Goal: Transaction & Acquisition: Purchase product/service

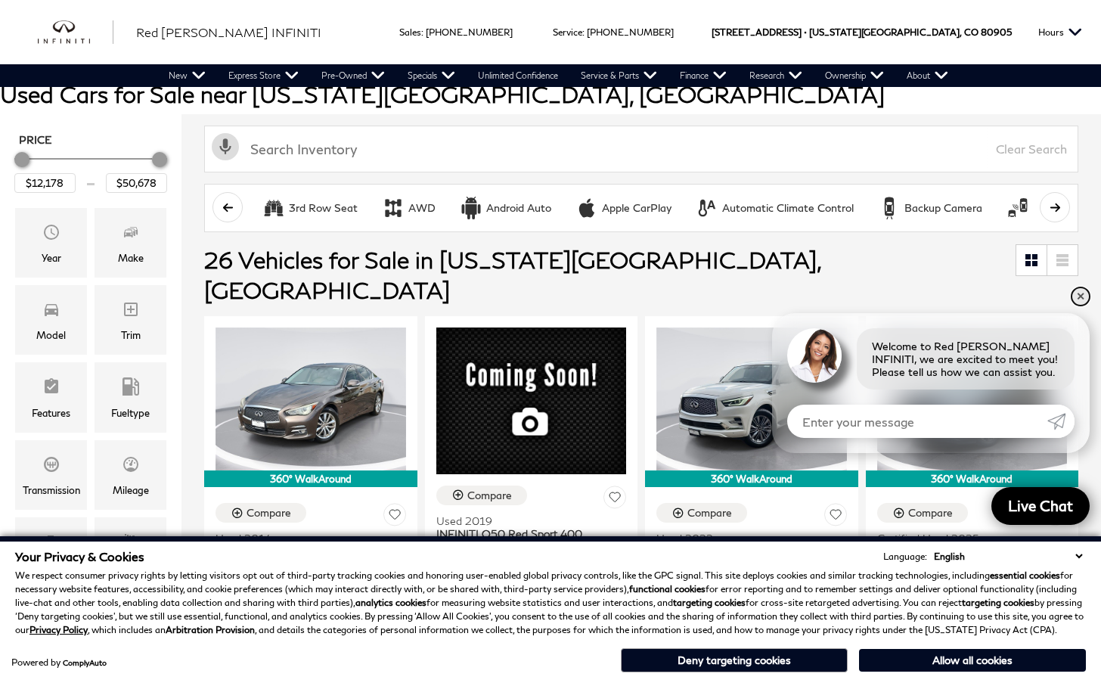
click at [1082, 295] on link "✕" at bounding box center [1080, 296] width 18 height 18
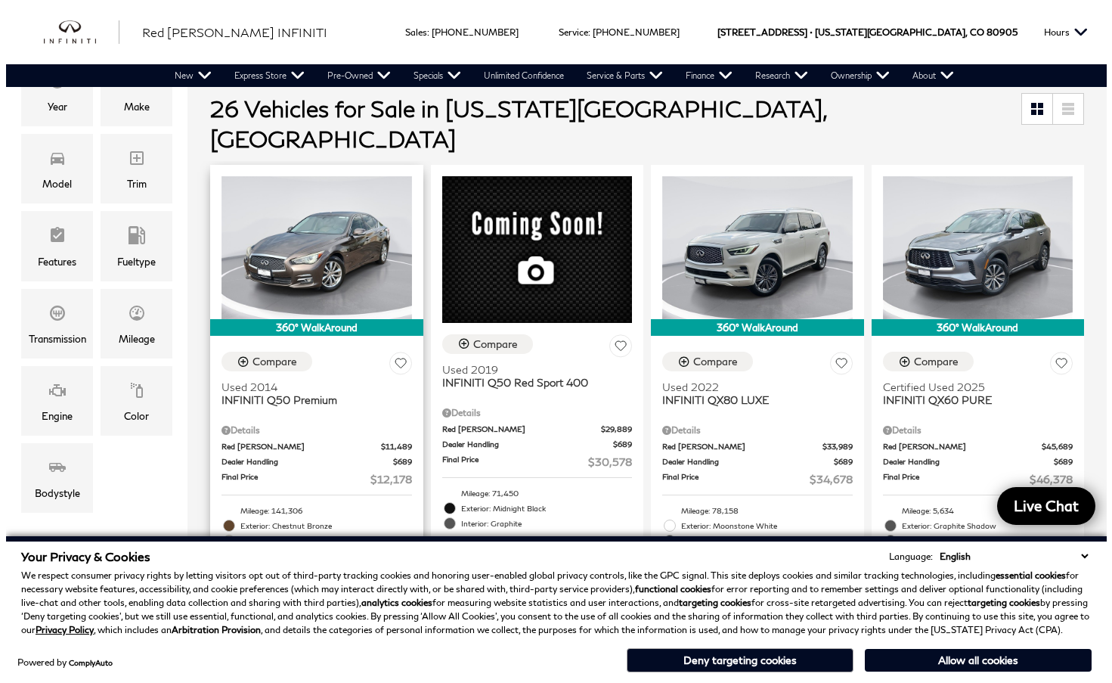
scroll to position [378, 0]
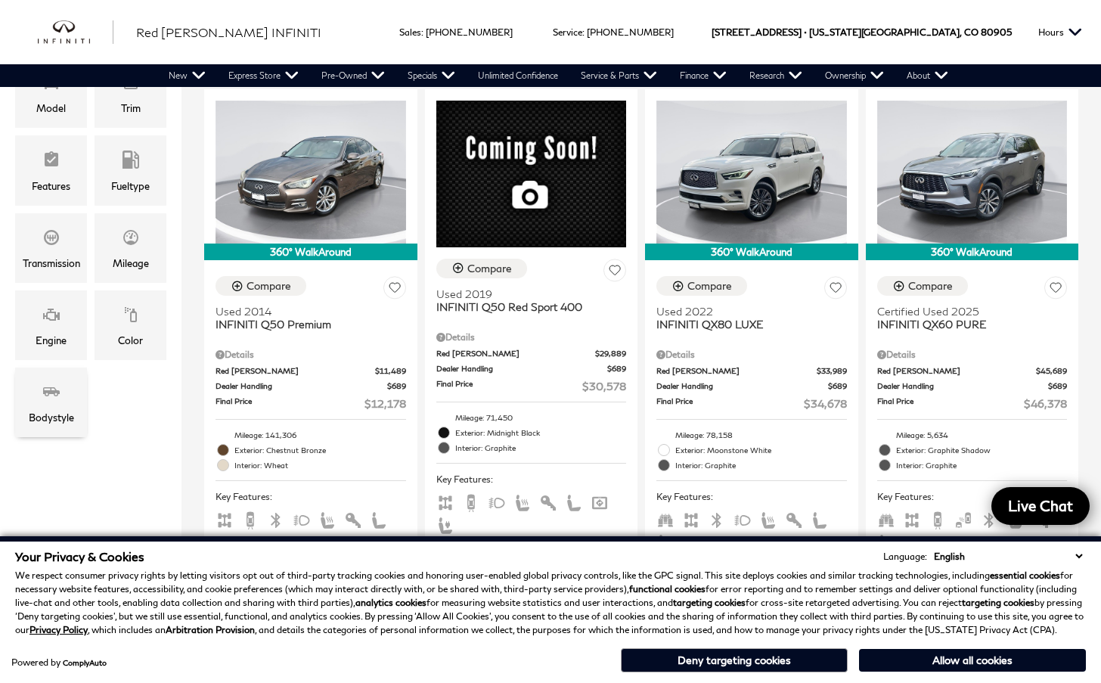
click at [62, 401] on div "Bodystyle" at bounding box center [51, 402] width 72 height 70
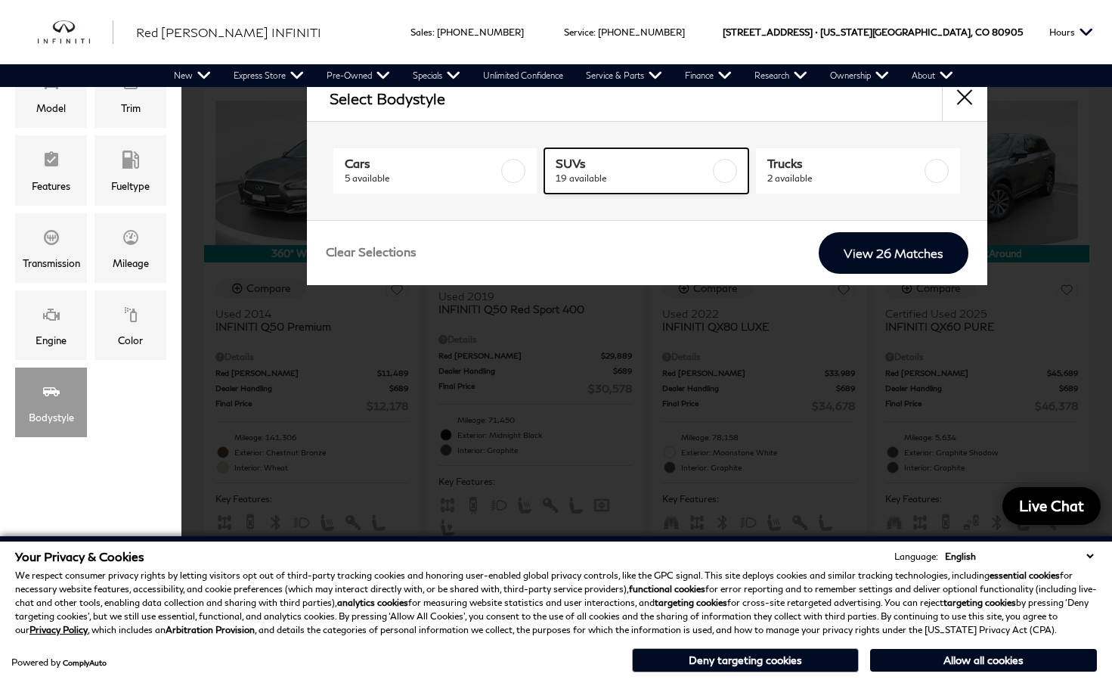
click at [721, 176] on label at bounding box center [725, 171] width 24 height 24
type input "$17,578"
type input "$48,678"
checkbox input "true"
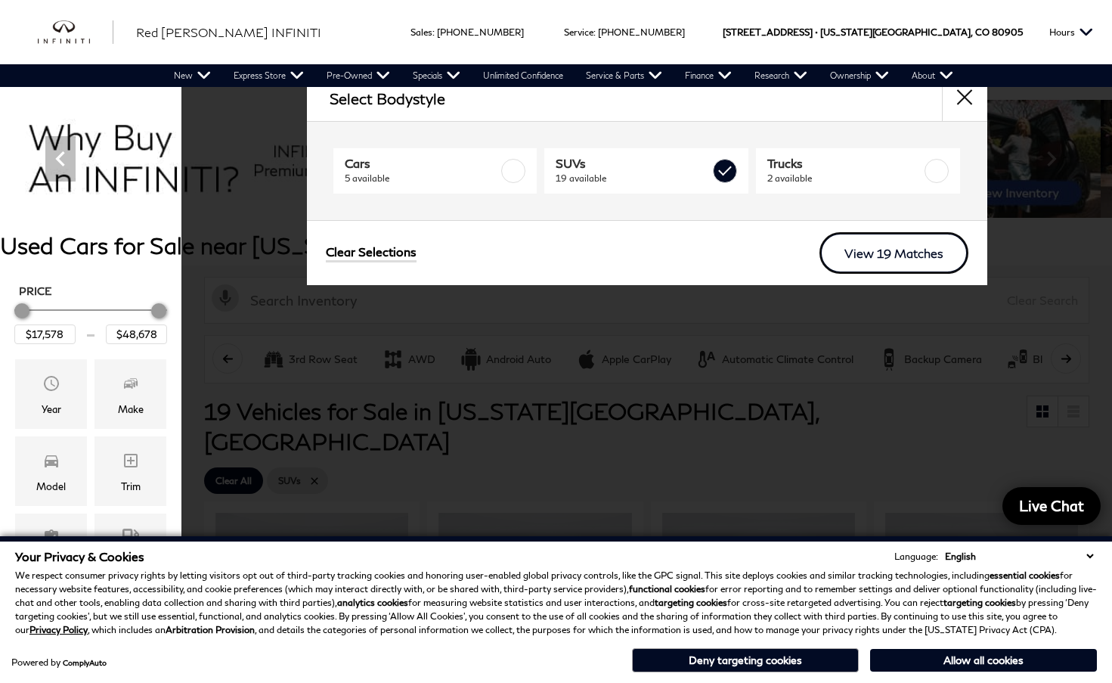
click at [885, 259] on link "View 19 Matches" at bounding box center [893, 253] width 149 height 42
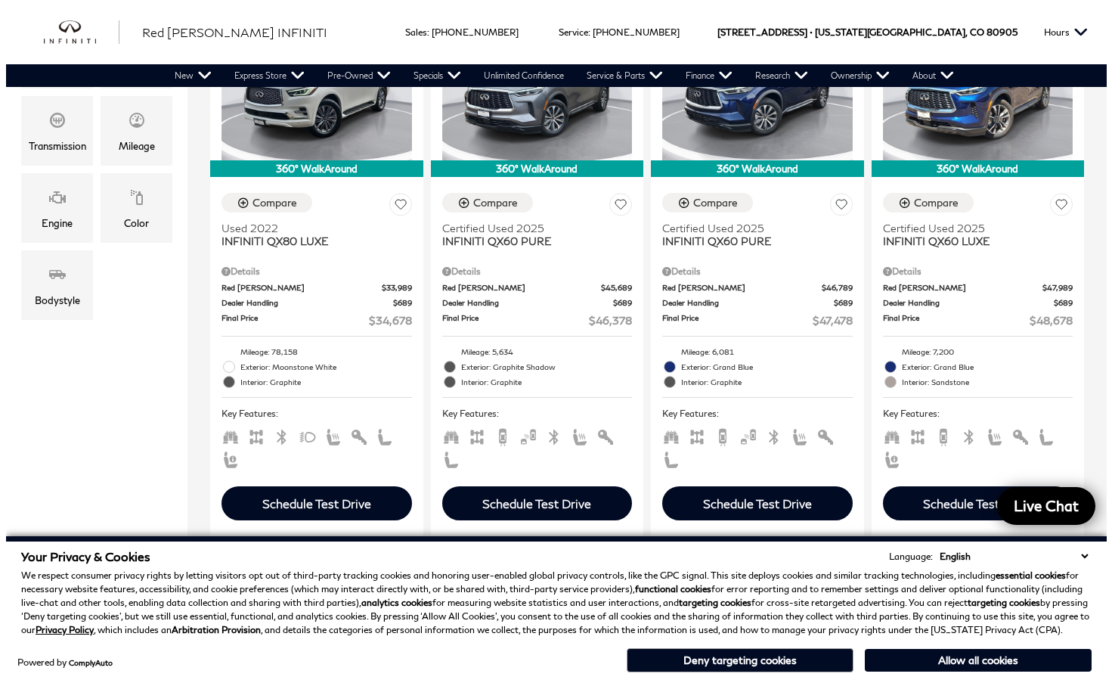
scroll to position [529, 0]
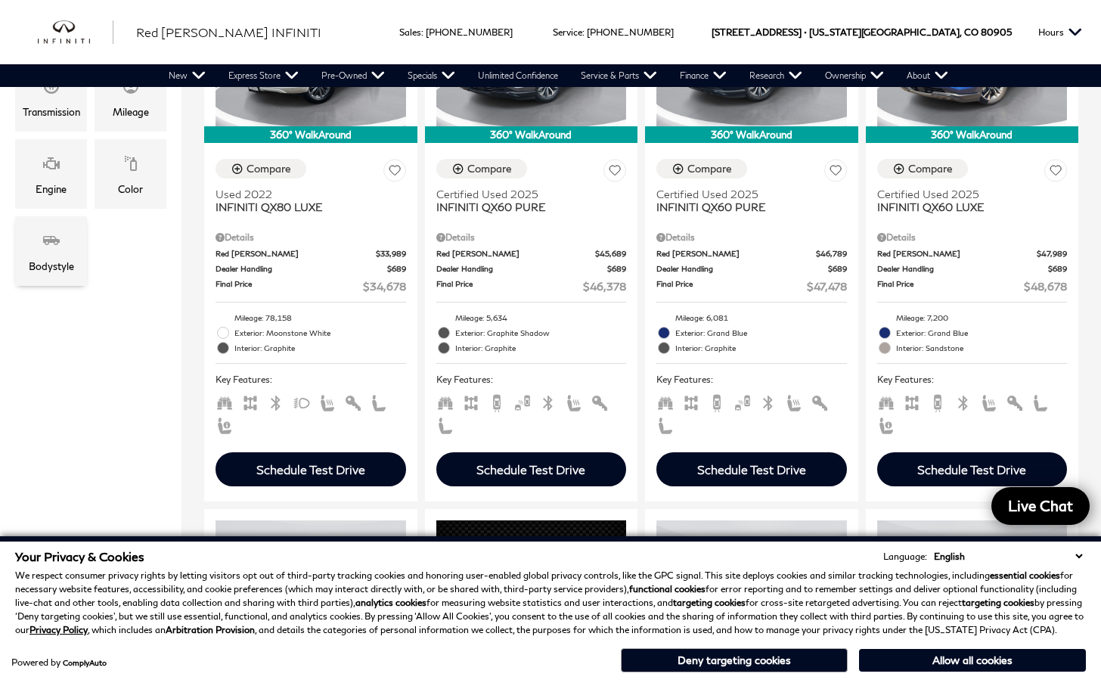
click at [64, 244] on div "Bodystyle" at bounding box center [51, 251] width 72 height 70
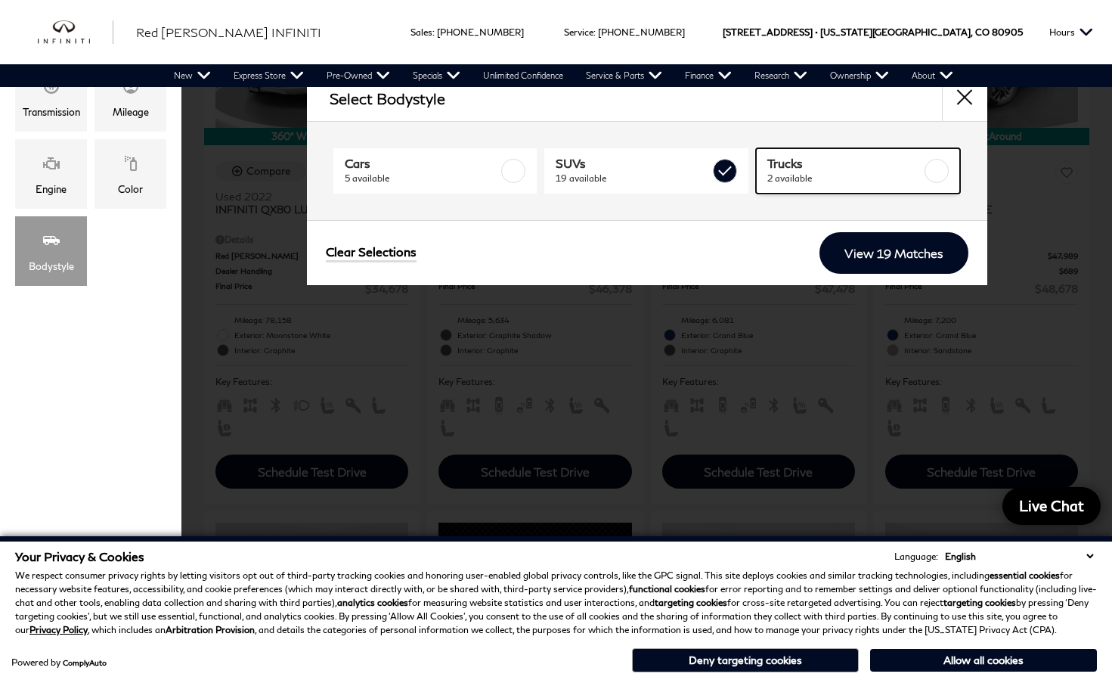
click at [811, 175] on span "2 available" at bounding box center [844, 178] width 154 height 15
type input "$50,678"
checkbox input "true"
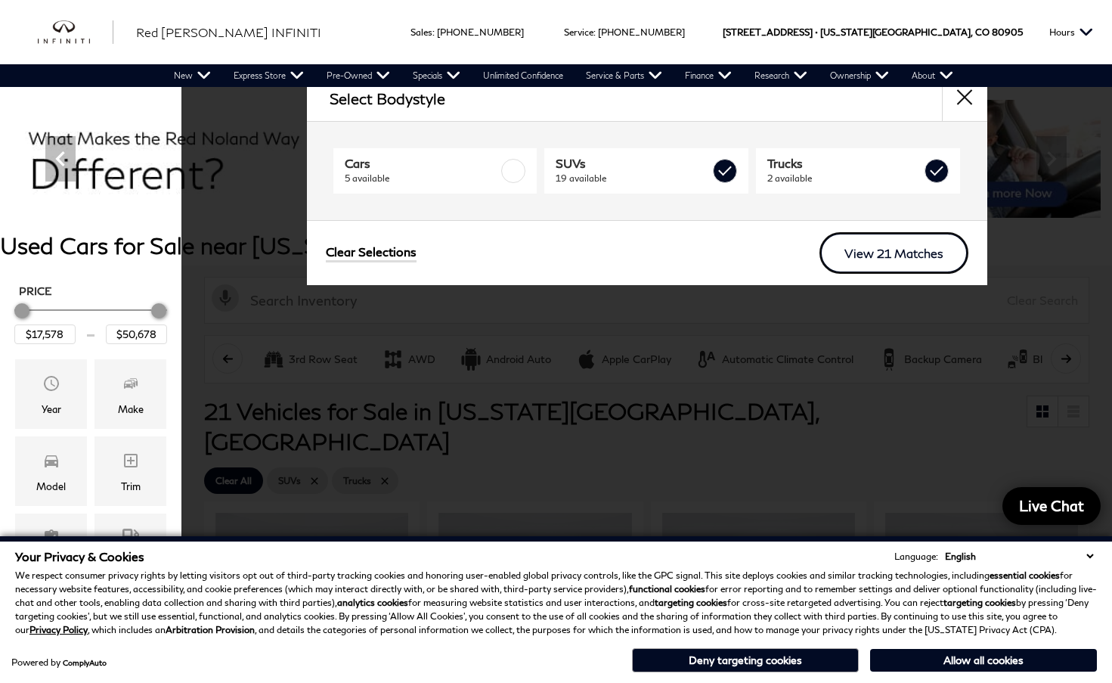
click at [862, 249] on link "View 21 Matches" at bounding box center [893, 253] width 149 height 42
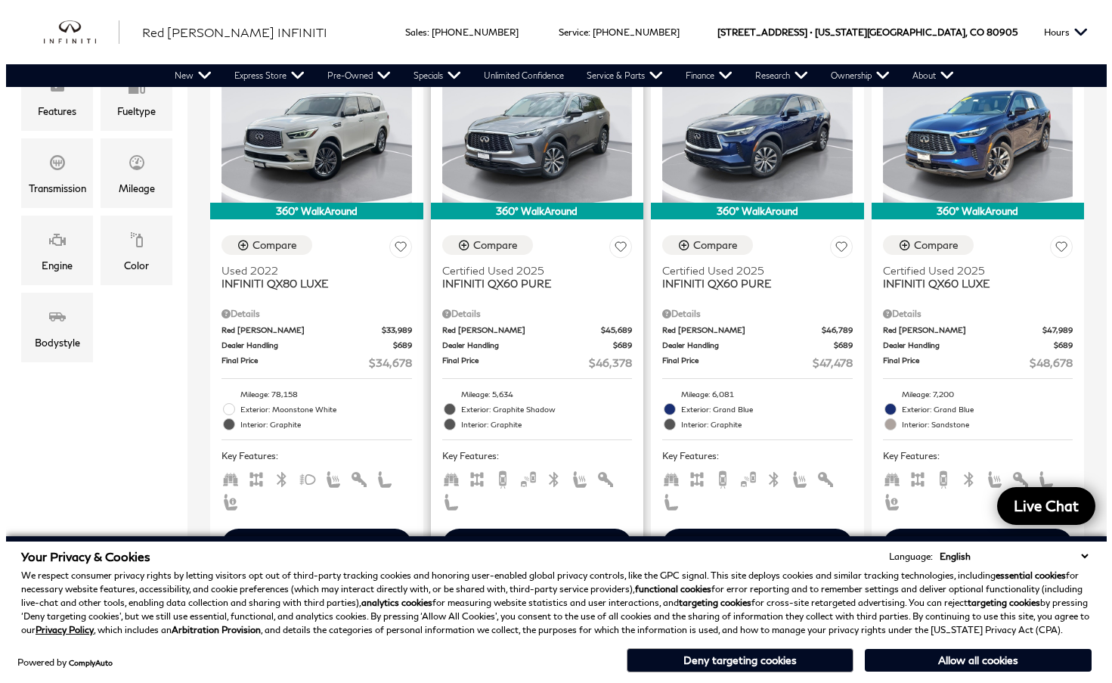
scroll to position [454, 0]
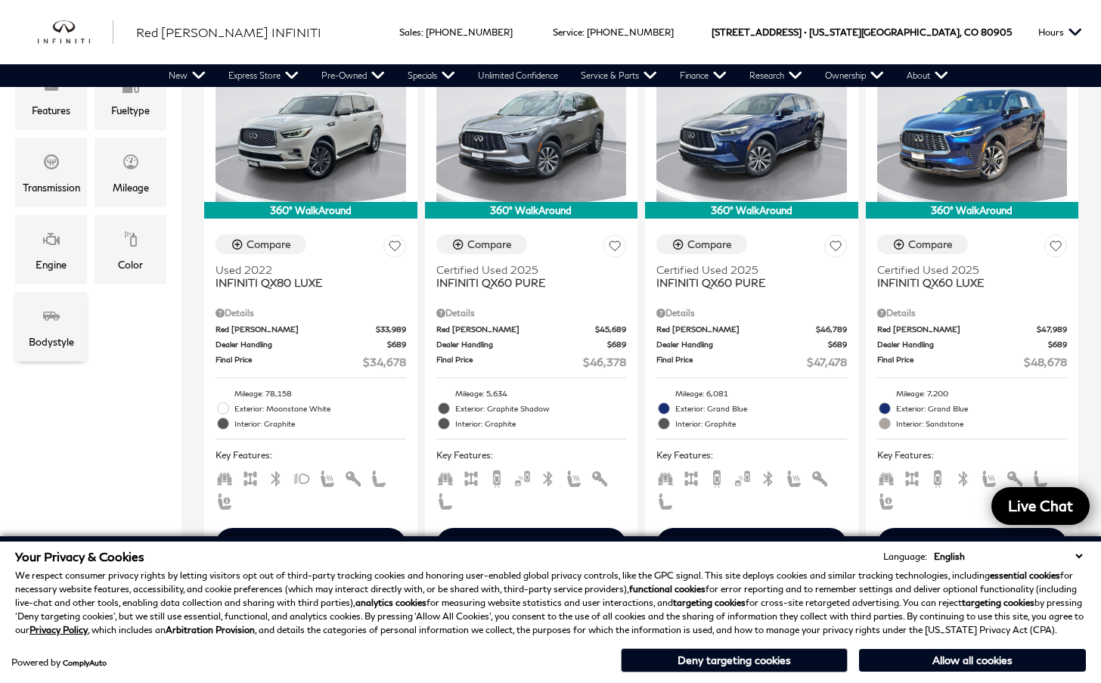
click at [55, 317] on icon "Bodystyle" at bounding box center [51, 315] width 17 height 9
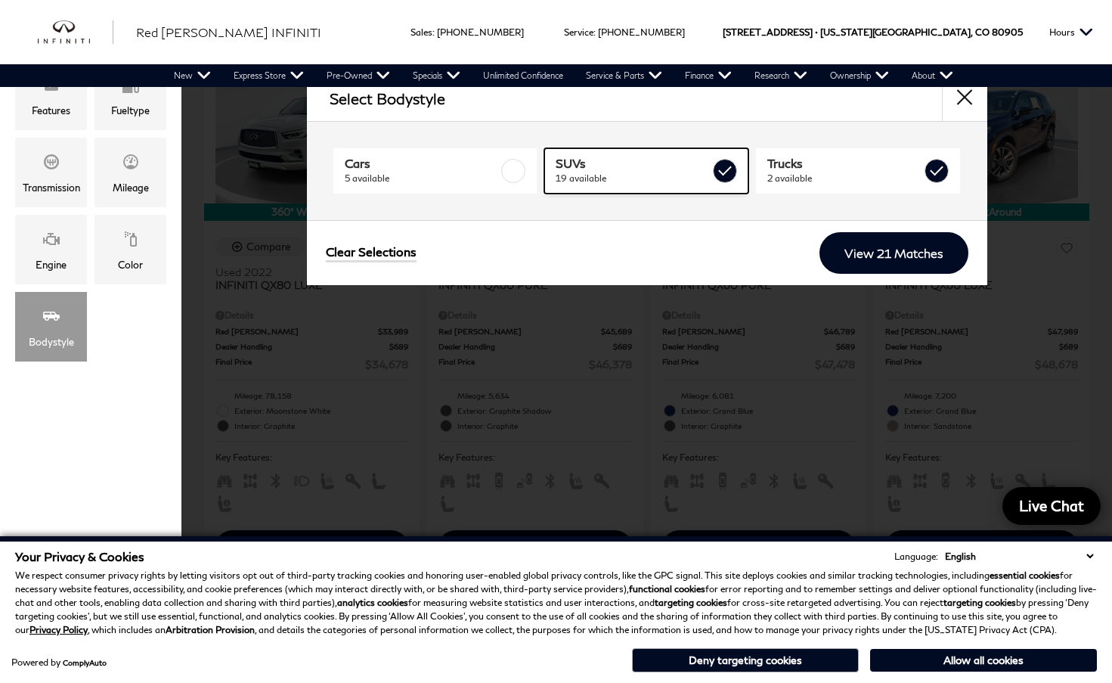
click at [725, 179] on label at bounding box center [725, 171] width 24 height 24
type input "$19,878"
checkbox input "false"
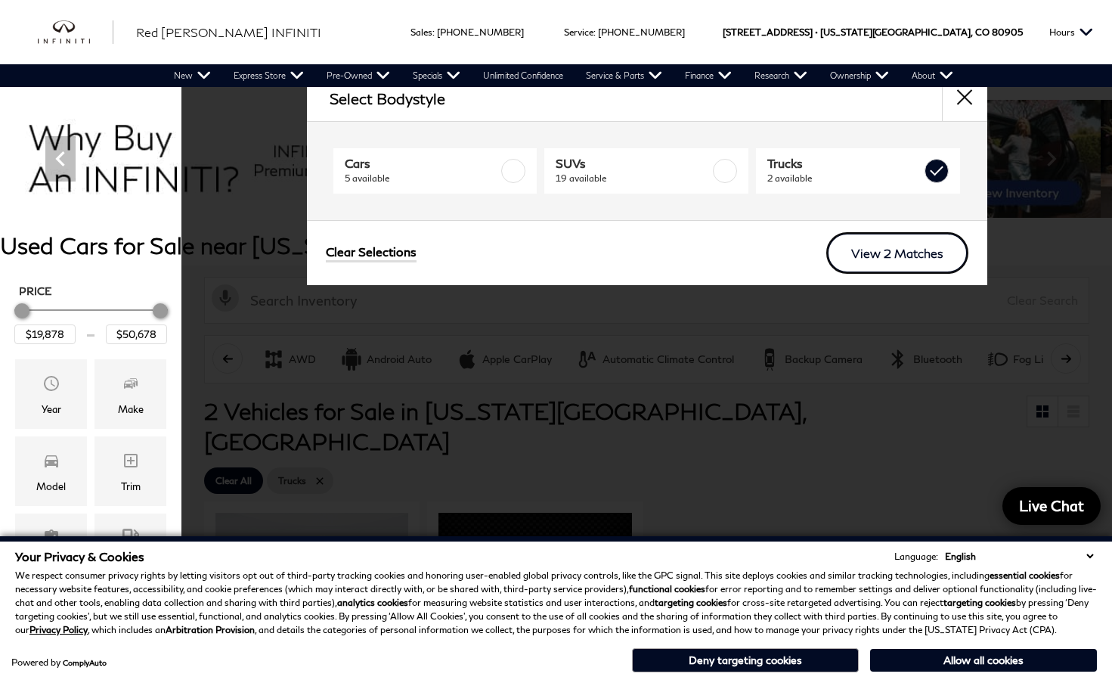
click at [865, 246] on link "View 2 Matches" at bounding box center [897, 253] width 142 height 42
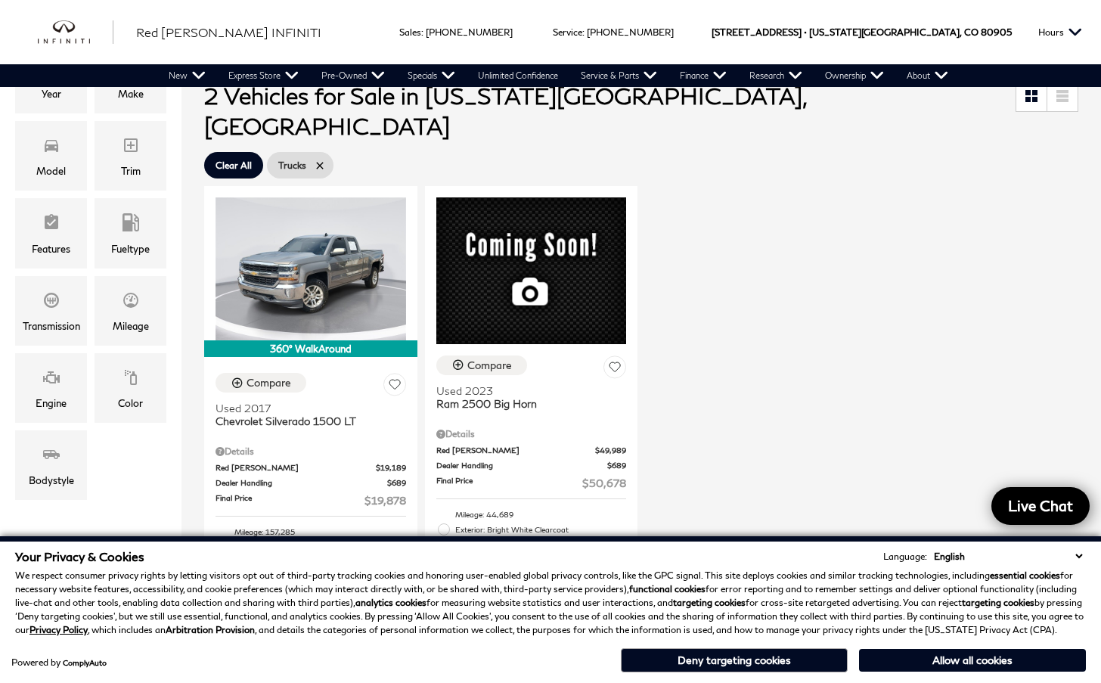
scroll to position [227, 0]
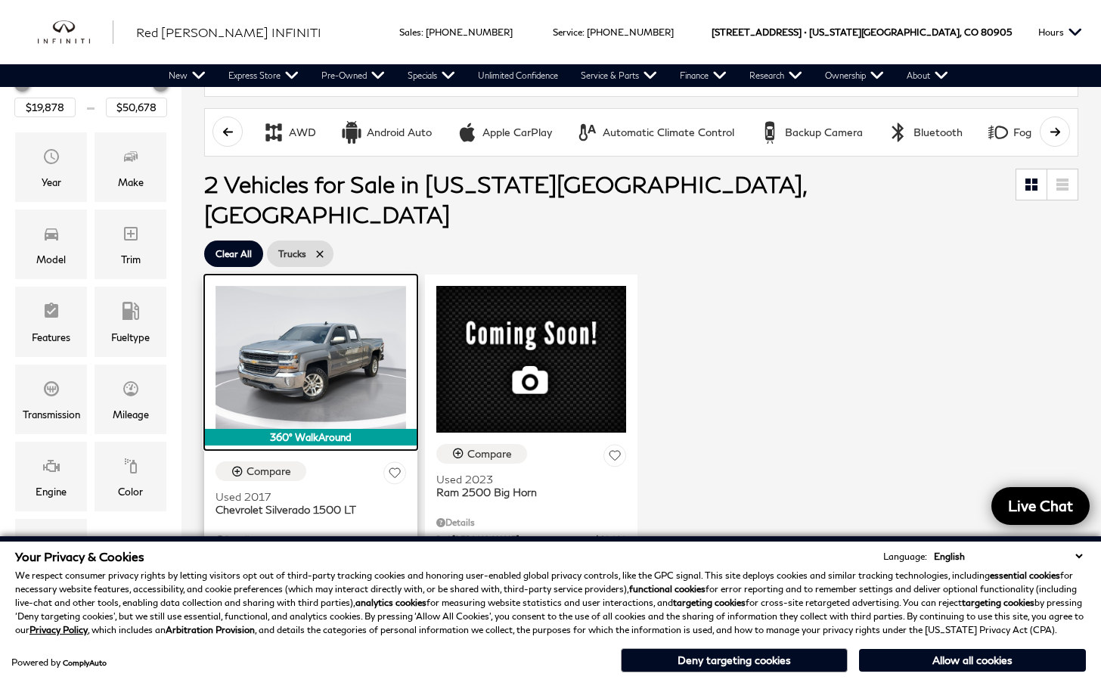
click at [290, 330] on img at bounding box center [310, 357] width 190 height 143
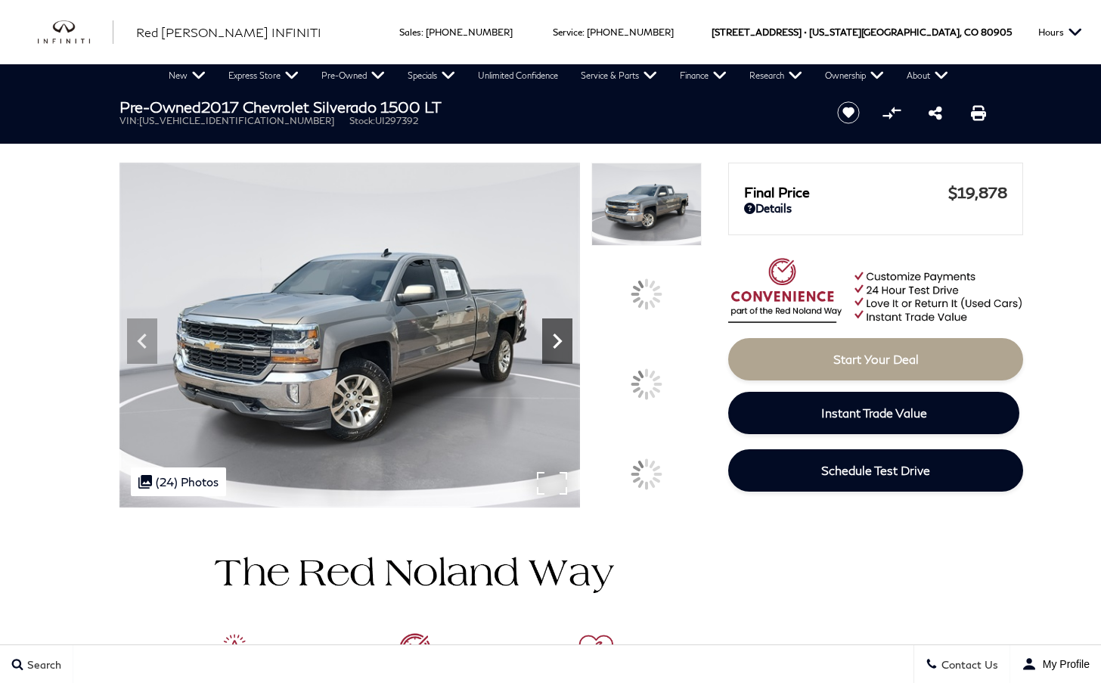
click at [572, 356] on icon at bounding box center [557, 341] width 30 height 30
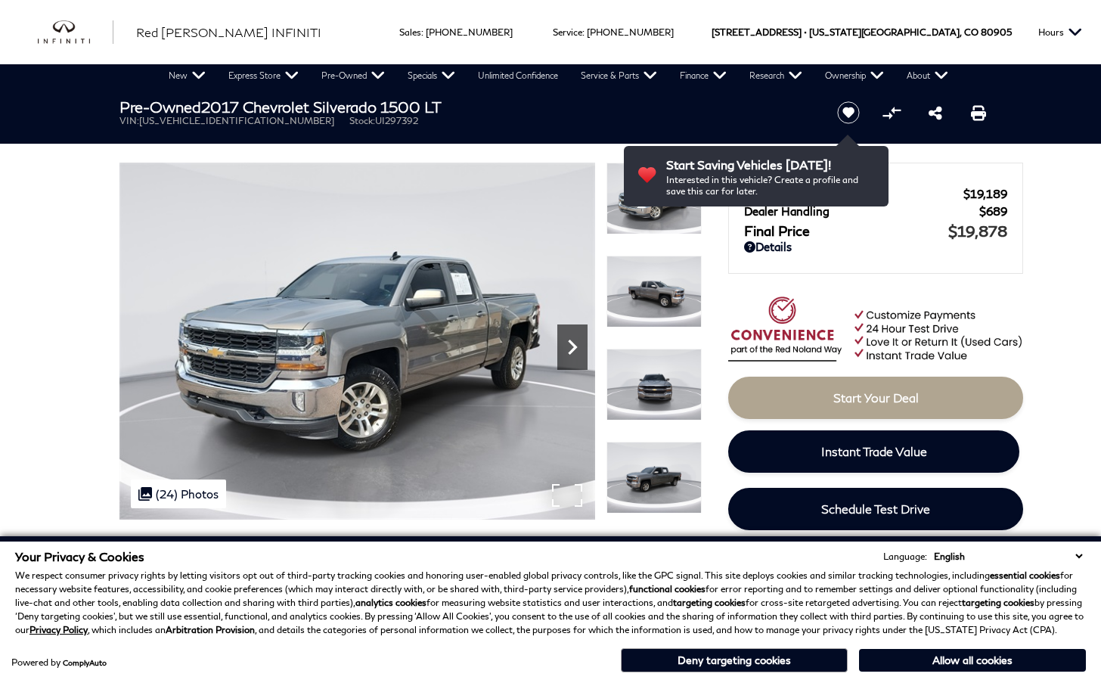
click at [566, 355] on icon "Next" at bounding box center [572, 347] width 30 height 30
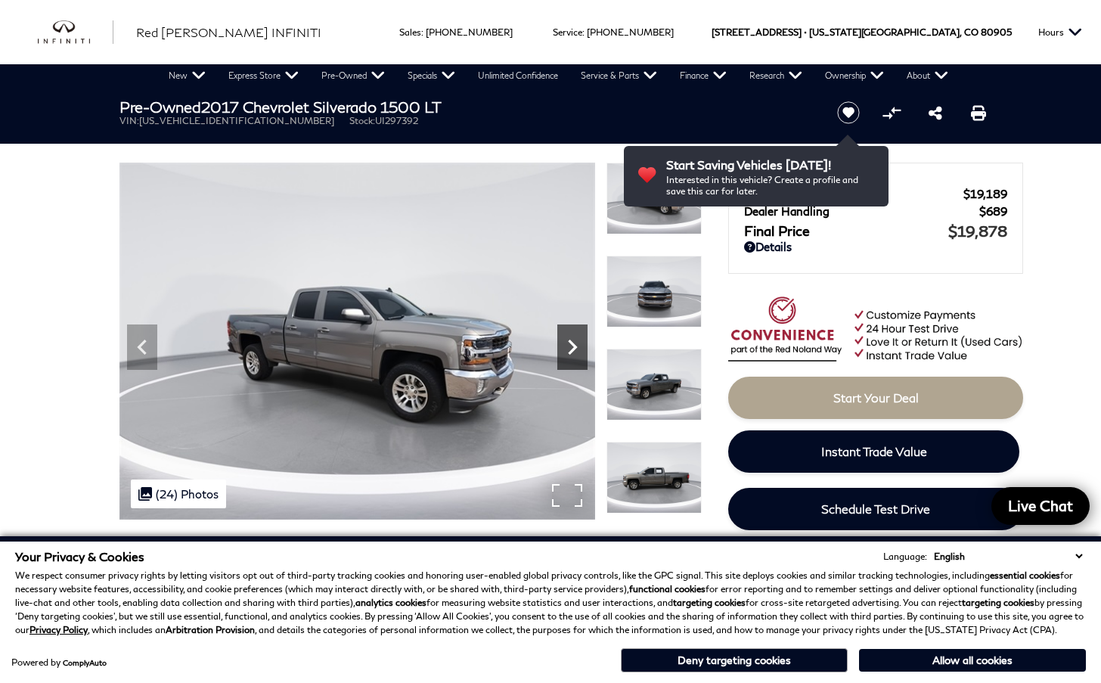
click at [567, 353] on icon "Next" at bounding box center [572, 347] width 30 height 30
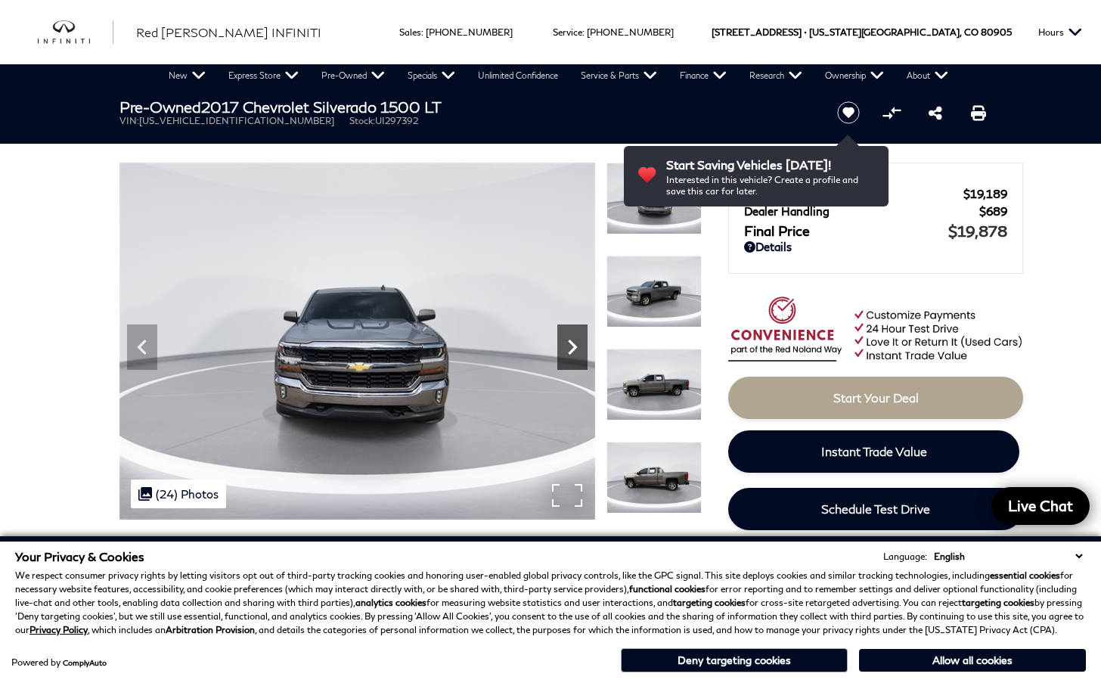
click at [567, 353] on icon "Next" at bounding box center [572, 347] width 30 height 30
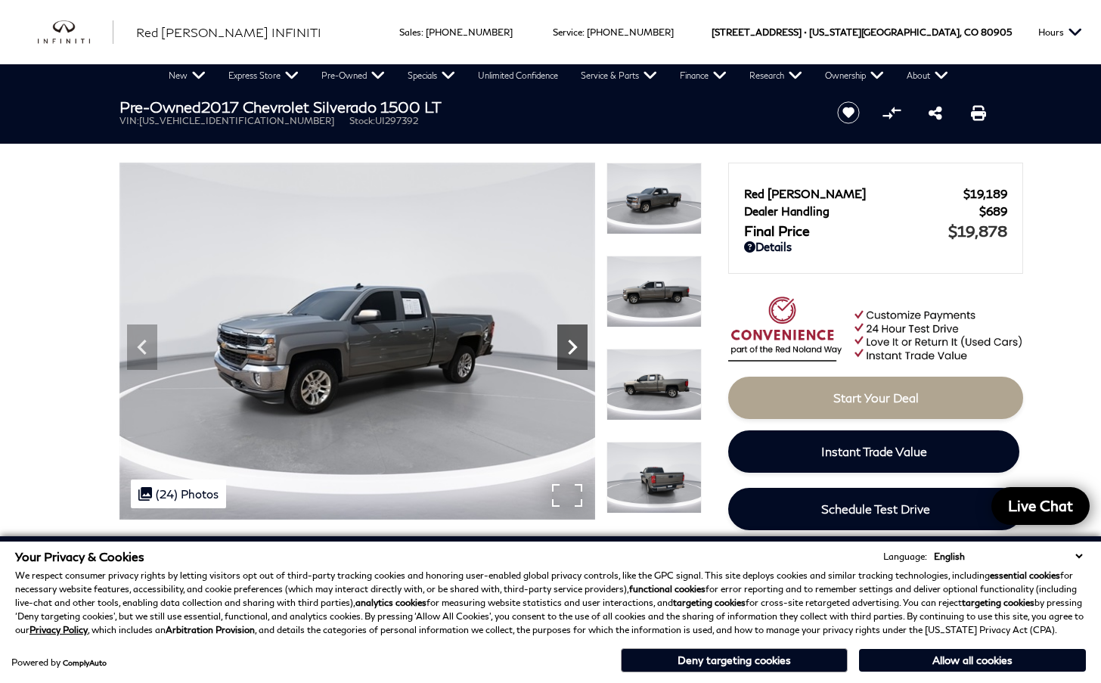
click at [567, 353] on icon "Next" at bounding box center [572, 347] width 30 height 30
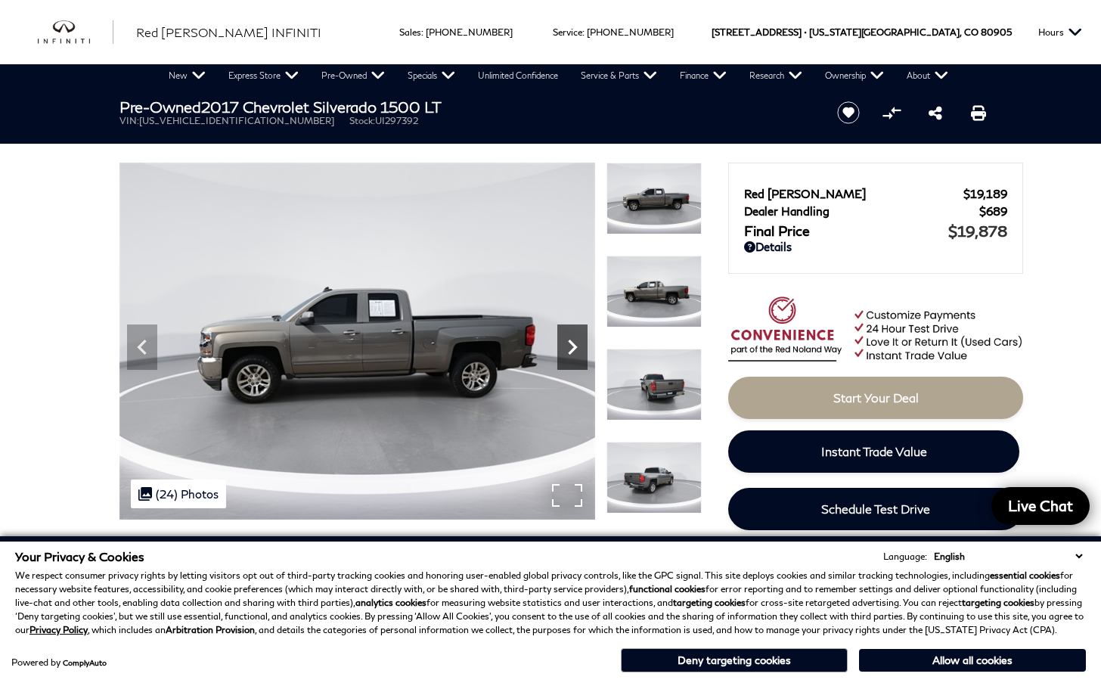
click at [567, 353] on icon "Next" at bounding box center [572, 347] width 30 height 30
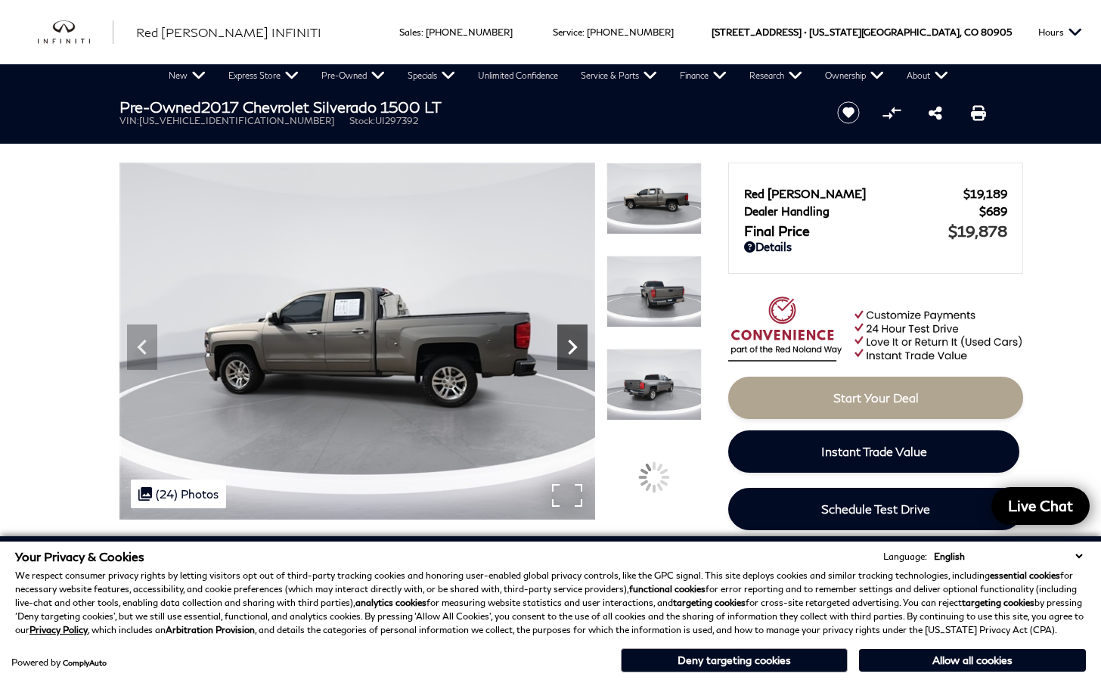
click at [567, 353] on icon "Next" at bounding box center [572, 347] width 30 height 30
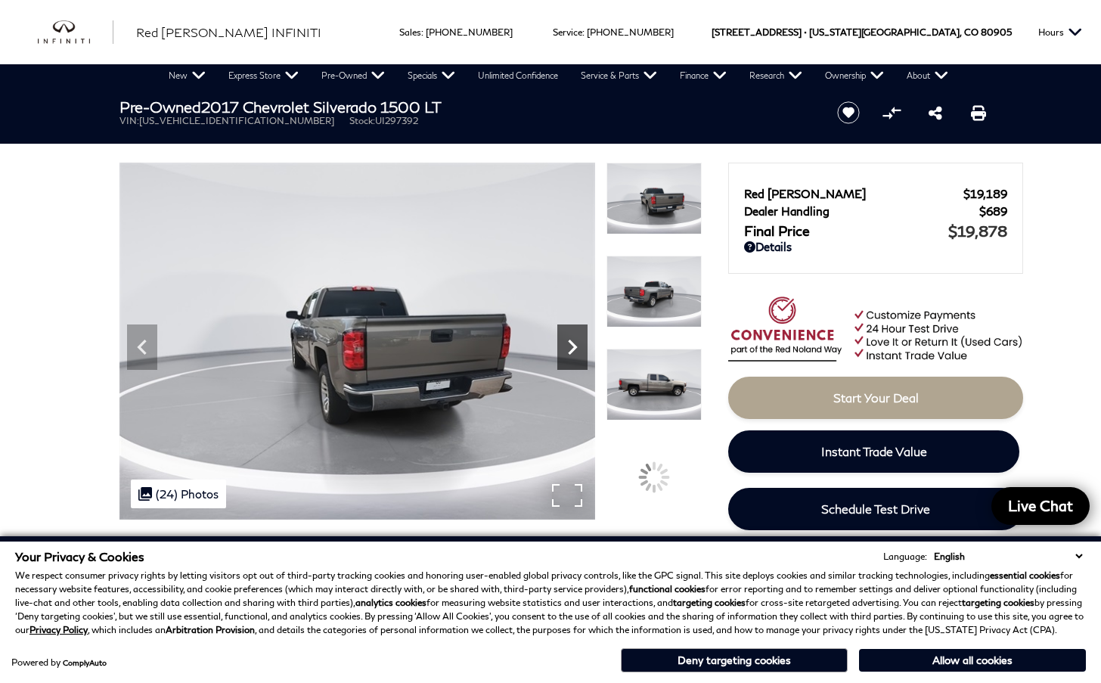
click at [567, 353] on icon "Next" at bounding box center [572, 347] width 30 height 30
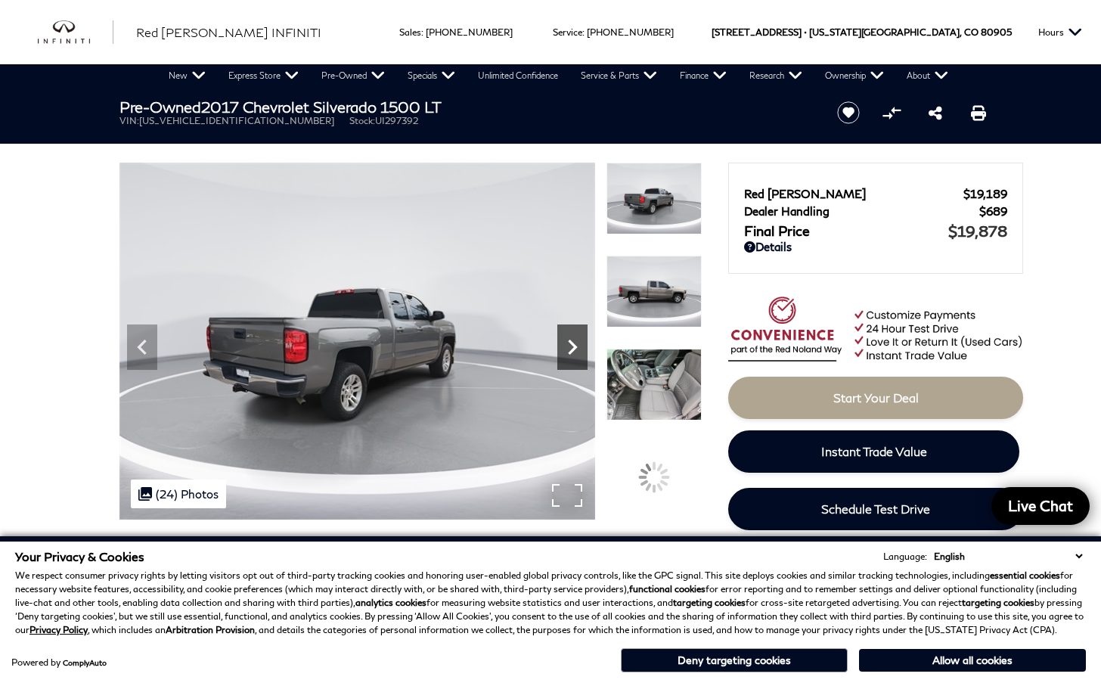
click at [567, 353] on icon "Next" at bounding box center [572, 347] width 30 height 30
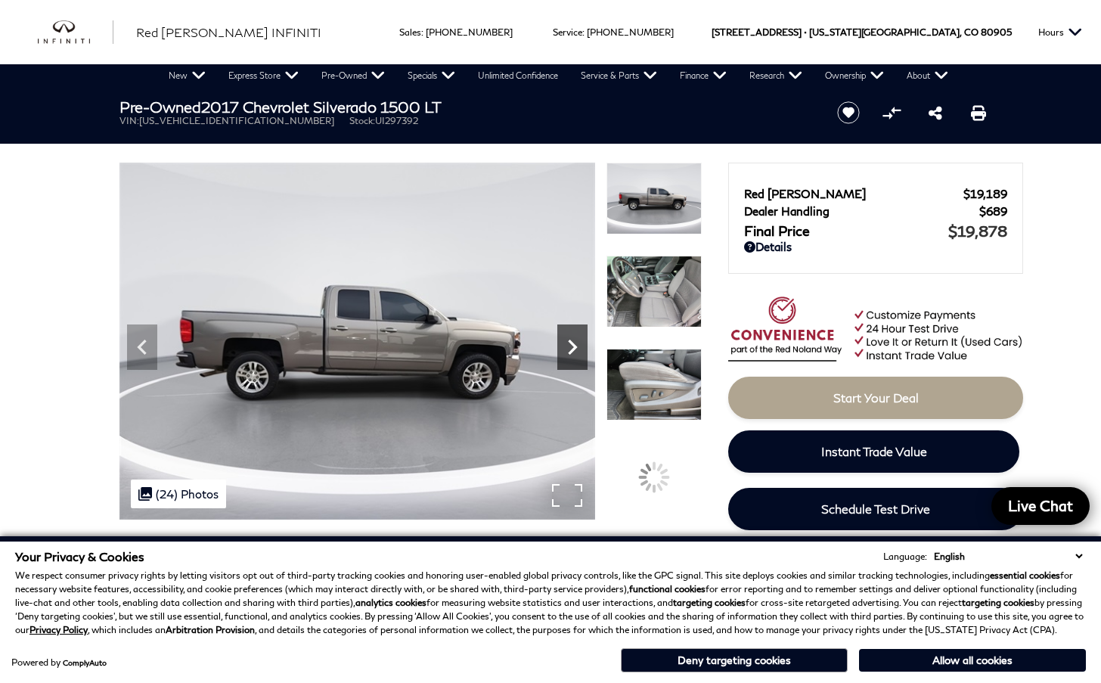
click at [567, 353] on icon "Next" at bounding box center [572, 347] width 30 height 30
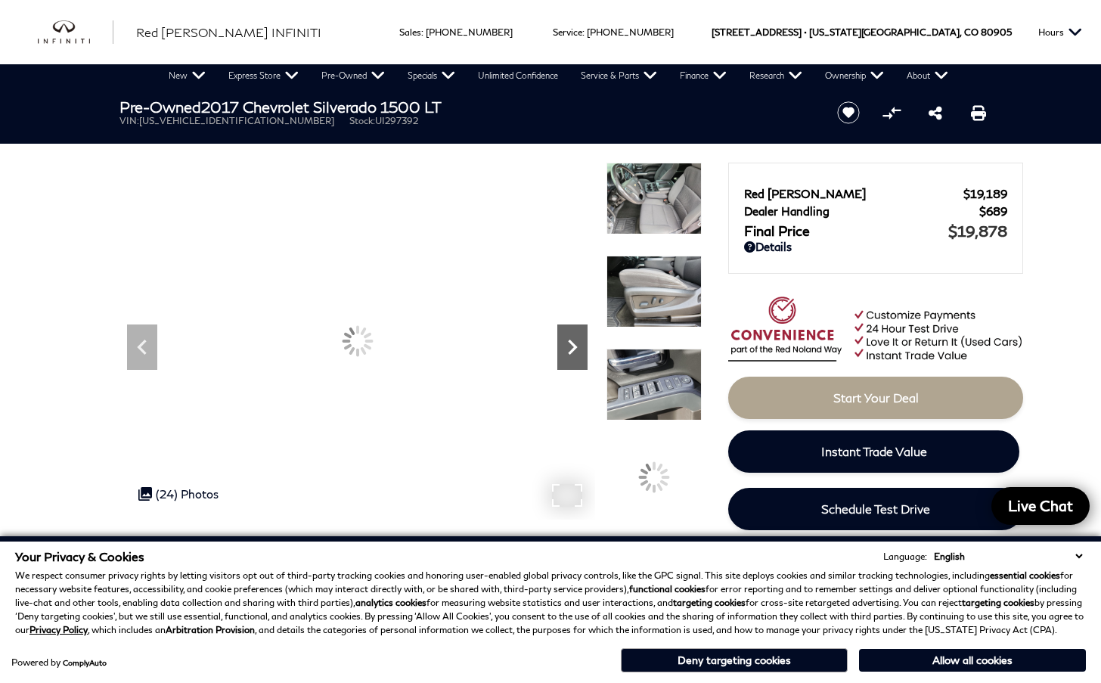
click at [567, 353] on icon "Next" at bounding box center [572, 347] width 30 height 30
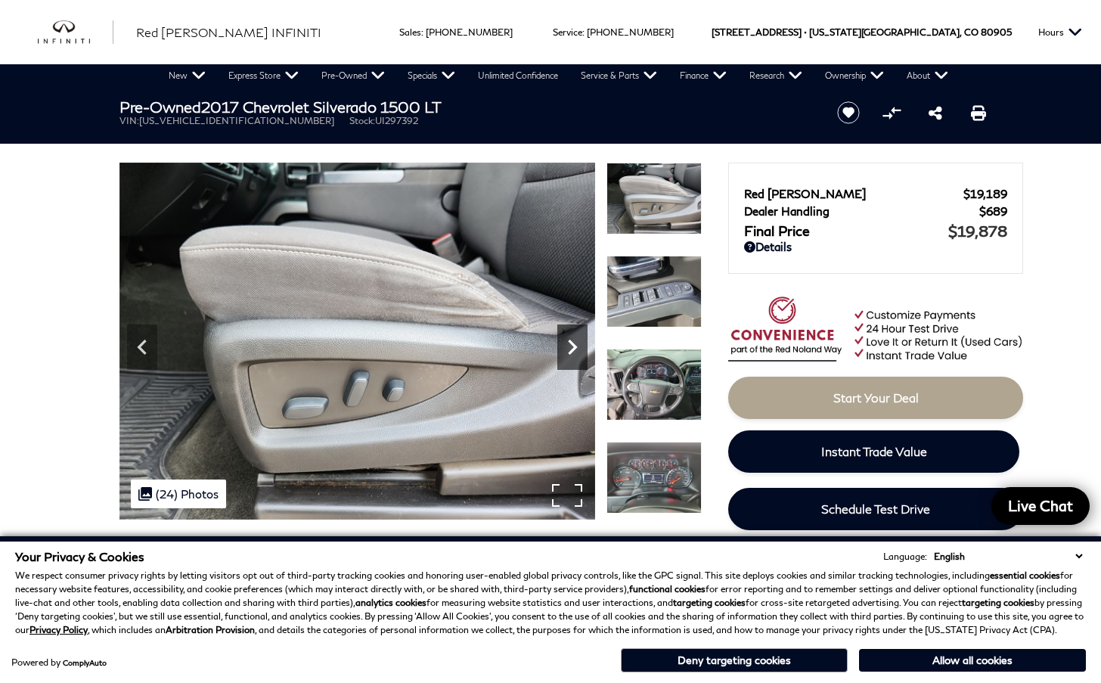
click at [567, 353] on icon "Next" at bounding box center [572, 347] width 30 height 30
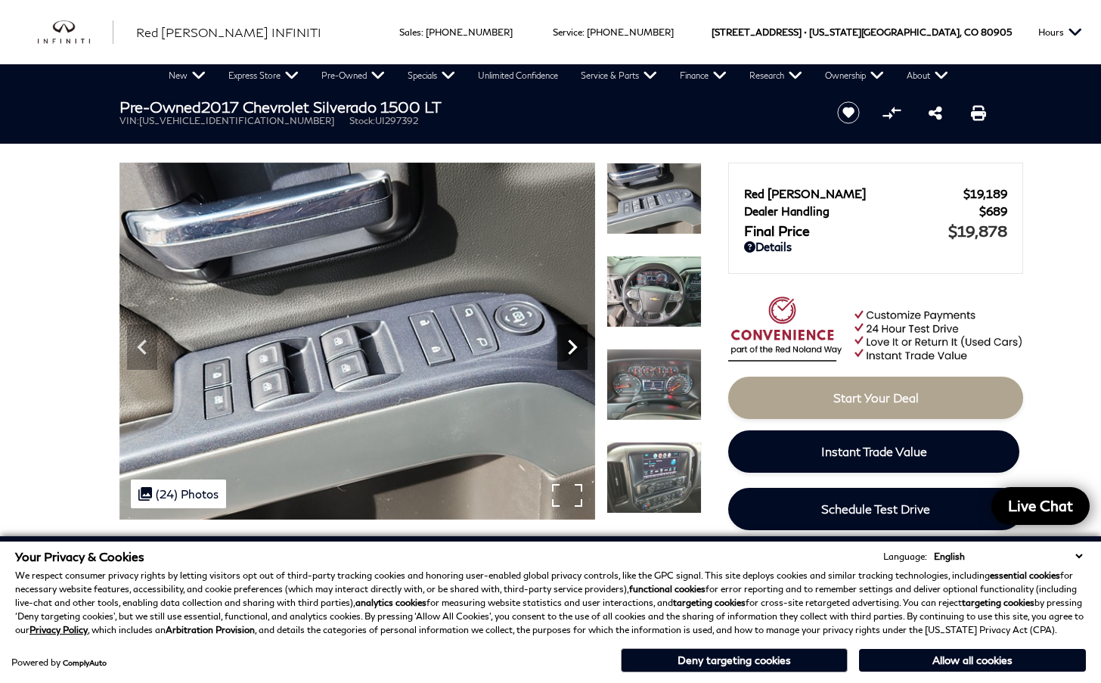
click at [567, 353] on icon "Next" at bounding box center [572, 347] width 30 height 30
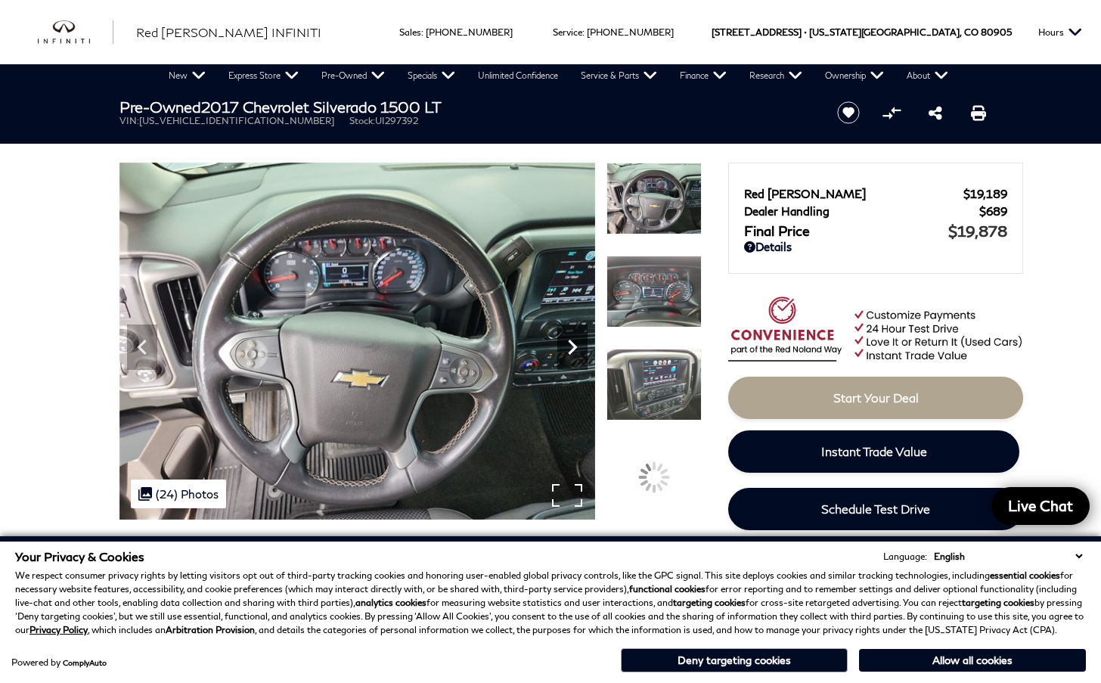
click at [567, 353] on icon "Next" at bounding box center [572, 347] width 30 height 30
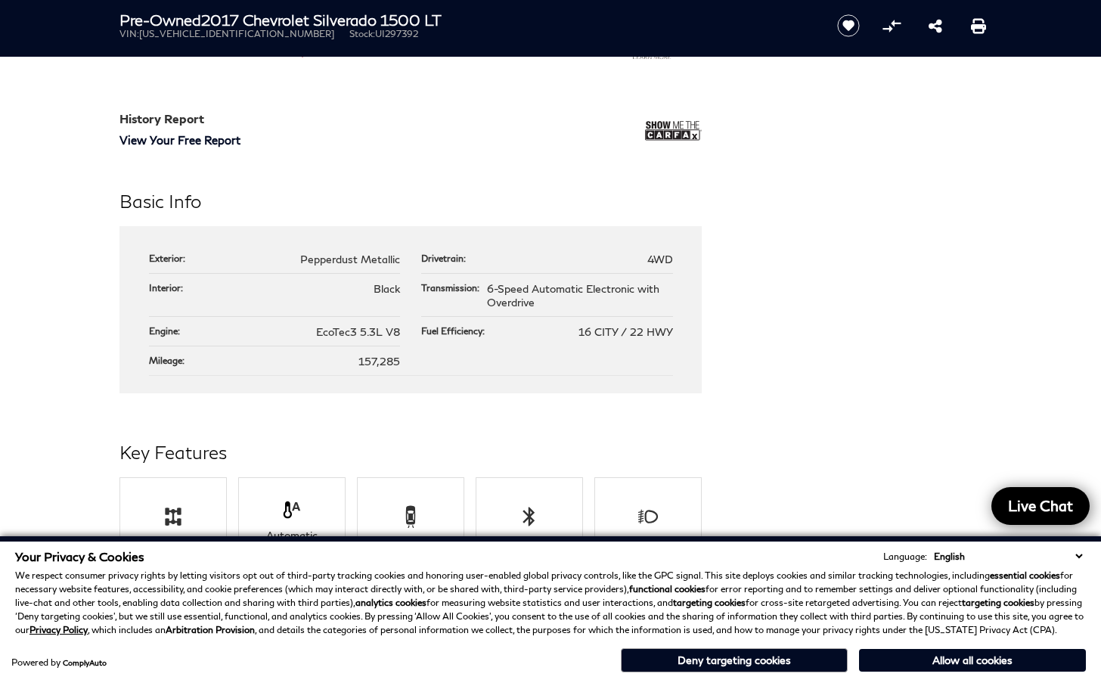
scroll to position [1134, 0]
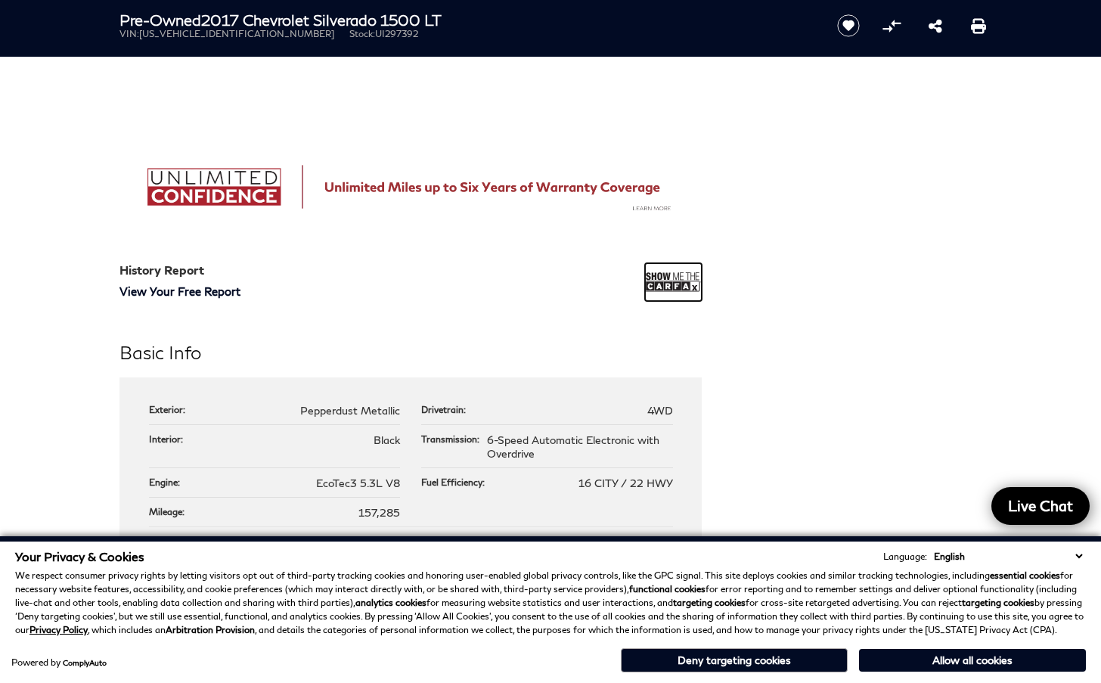
click at [675, 278] on img at bounding box center [673, 282] width 57 height 38
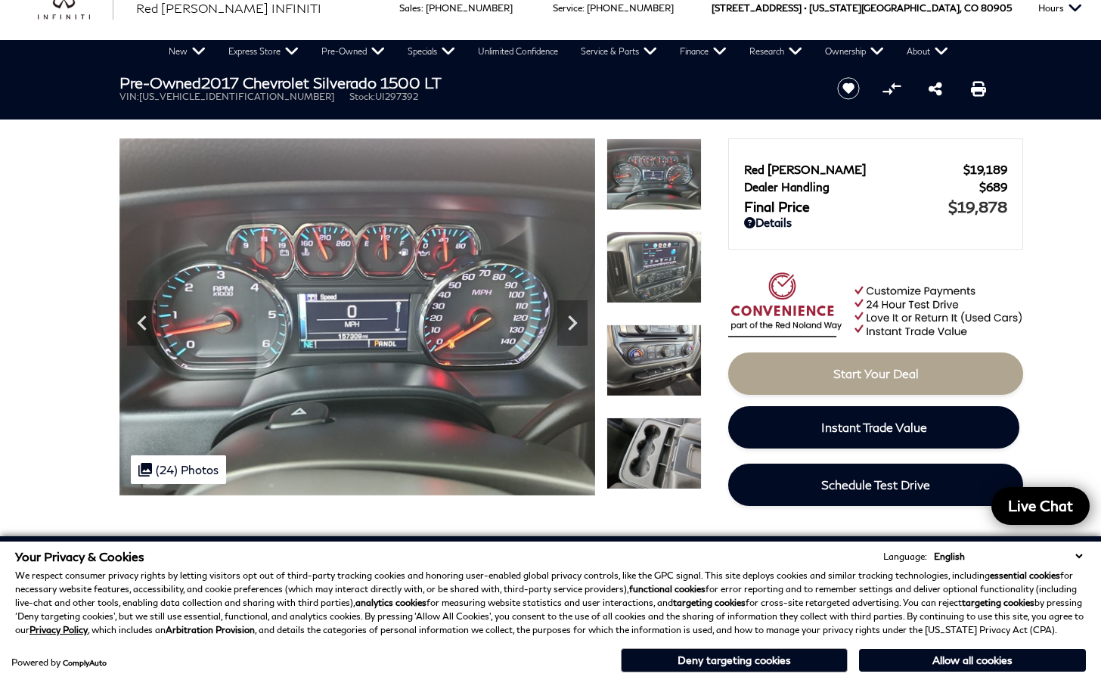
scroll to position [0, 0]
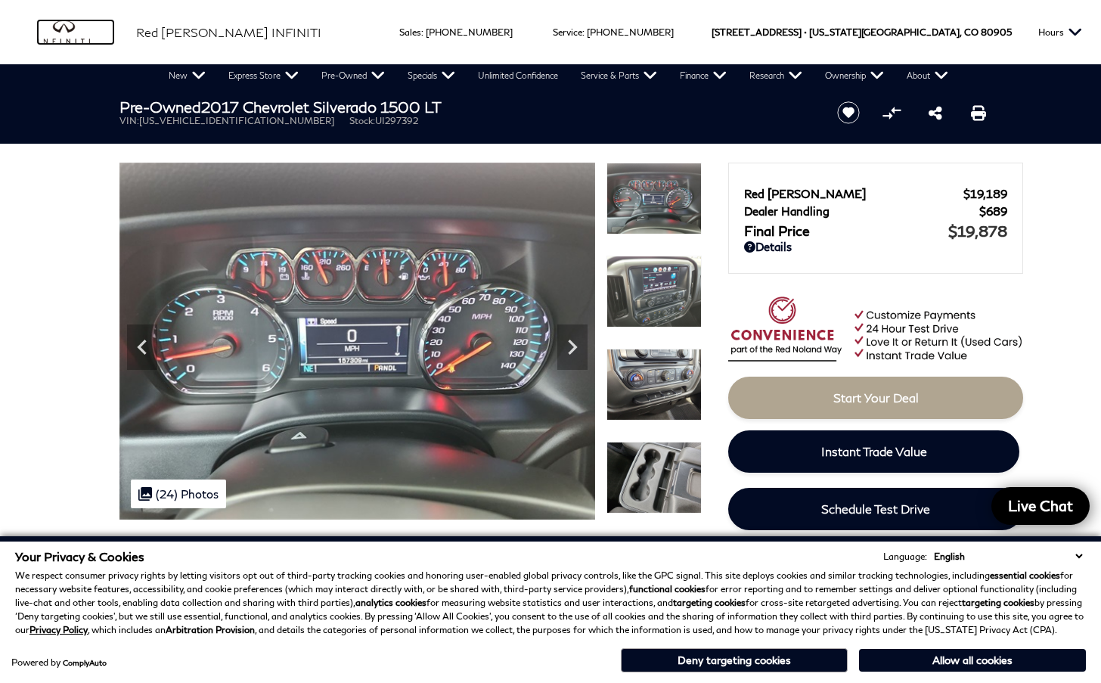
click at [75, 36] on img "infiniti" at bounding box center [76, 32] width 76 height 24
